Goal: Find specific page/section: Find specific page/section

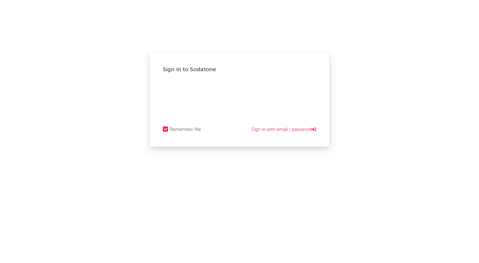
select select "recorded_music"
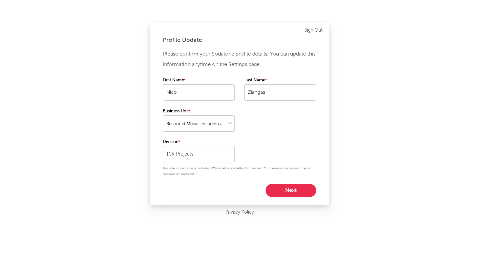
click at [294, 193] on button "Next" at bounding box center [290, 190] width 51 height 13
select select "director_vp"
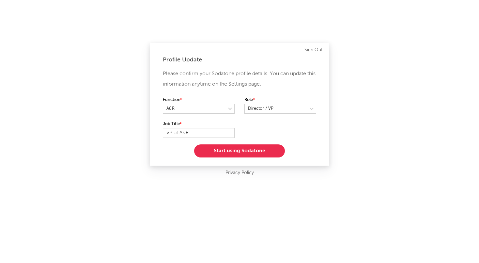
click at [251, 150] on button "Start using Sodatone" at bounding box center [239, 150] width 91 height 13
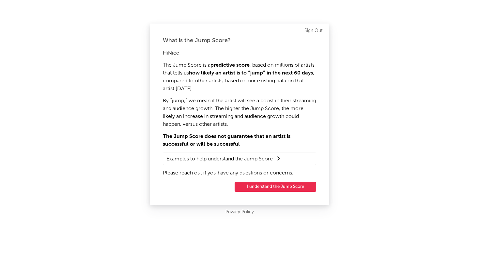
click at [263, 183] on button "I understand the Jump Score" at bounding box center [275, 187] width 82 height 10
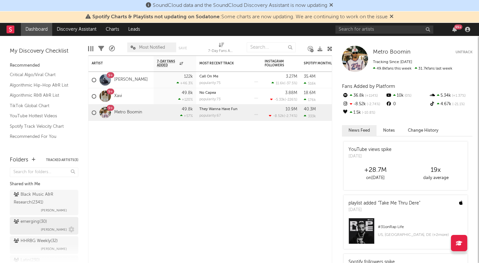
click at [42, 227] on span "Brendan Condron" at bounding box center [54, 229] width 26 height 8
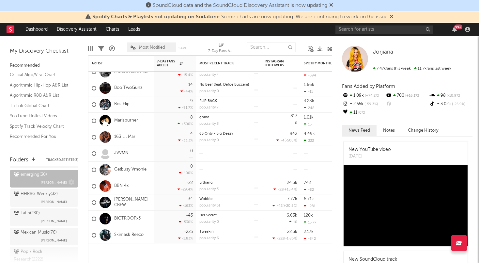
scroll to position [48, 0]
